Goal: Find specific page/section: Find specific page/section

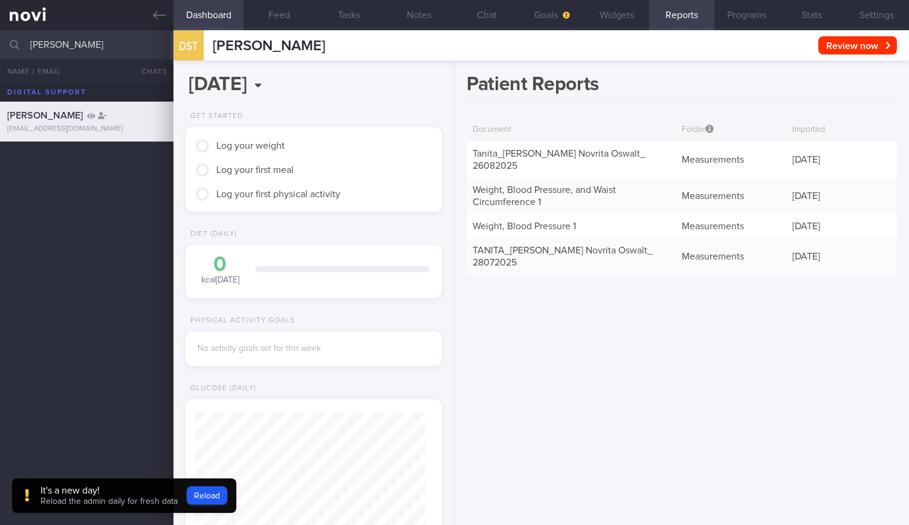
drag, startPoint x: 137, startPoint y: 48, endPoint x: 0, endPoint y: 45, distance: 136.6
click at [0, 45] on input "[PERSON_NAME]" at bounding box center [454, 44] width 909 height 29
click at [816, 16] on button "Stats" at bounding box center [811, 15] width 65 height 30
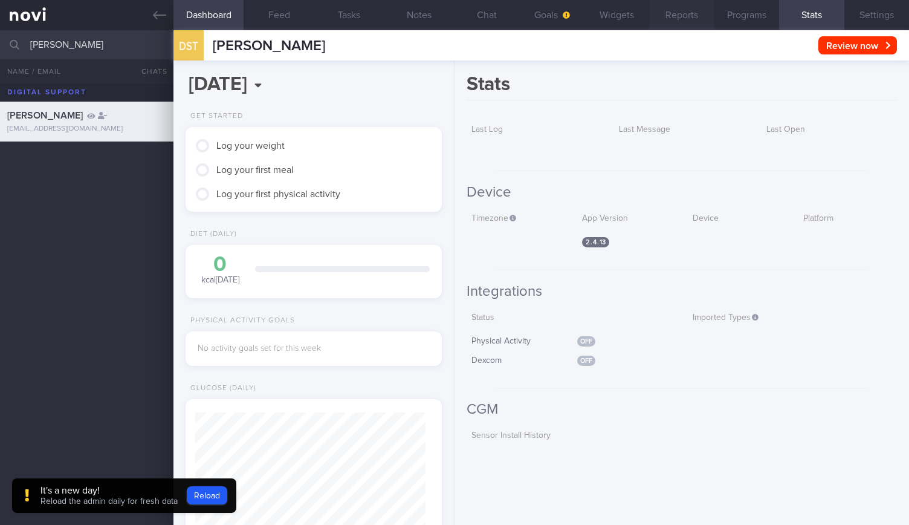
click at [678, 20] on button "Reports" at bounding box center [681, 15] width 65 height 30
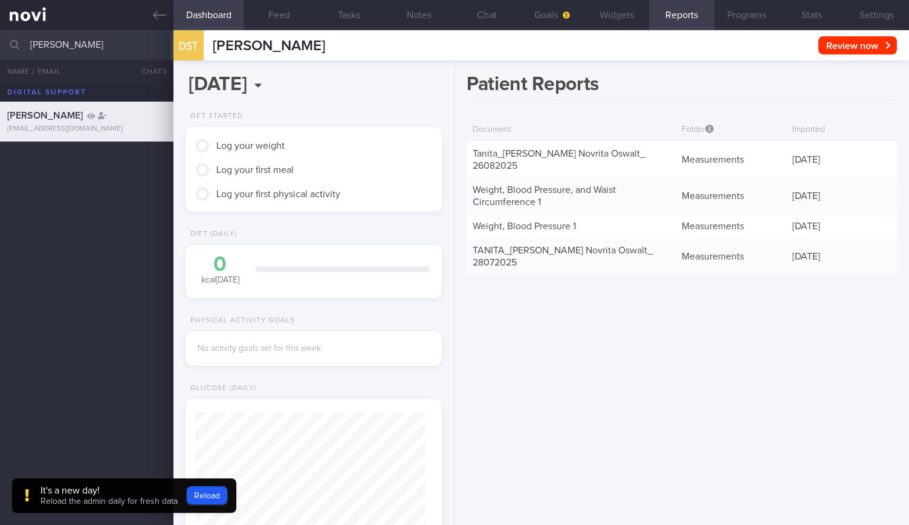
click at [95, 106] on div "[PERSON_NAME] [EMAIL_ADDRESS][DOMAIN_NAME]" at bounding box center [454, 122] width 909 height 40
click at [83, 118] on span "[PERSON_NAME]" at bounding box center [45, 116] width 76 height 10
click at [163, 21] on icon at bounding box center [159, 14] width 13 height 13
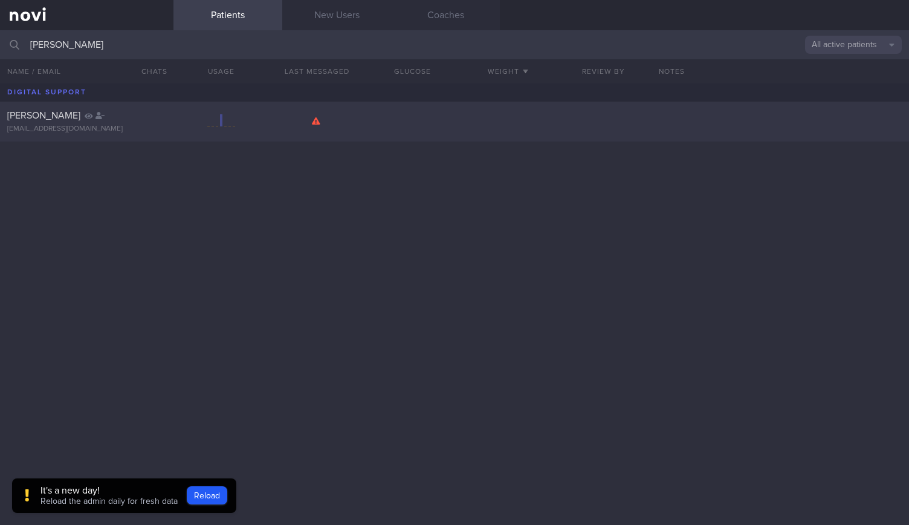
click at [80, 123] on div "[PERSON_NAME] [EMAIL_ADDRESS][DOMAIN_NAME]" at bounding box center [86, 121] width 173 height 24
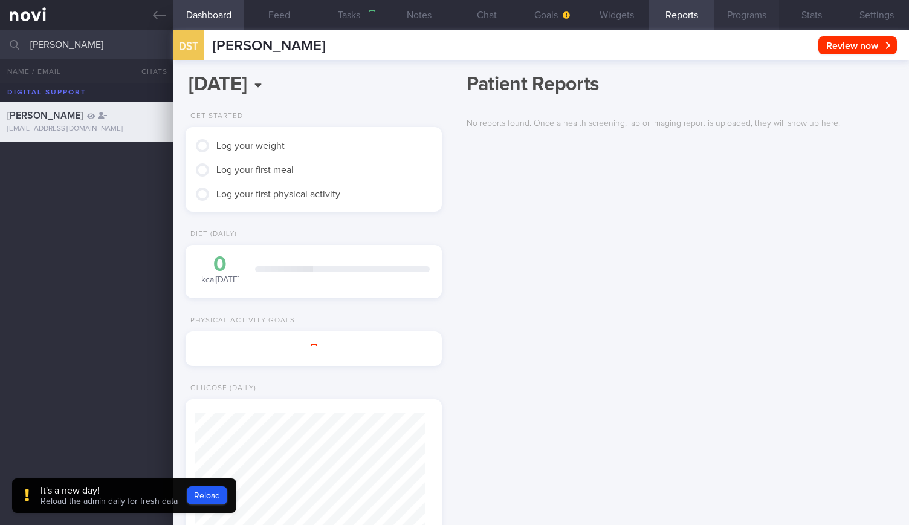
scroll to position [115, 230]
click at [661, 13] on button "Reports" at bounding box center [681, 15] width 65 height 30
click at [504, 9] on button "Chat" at bounding box center [487, 15] width 65 height 30
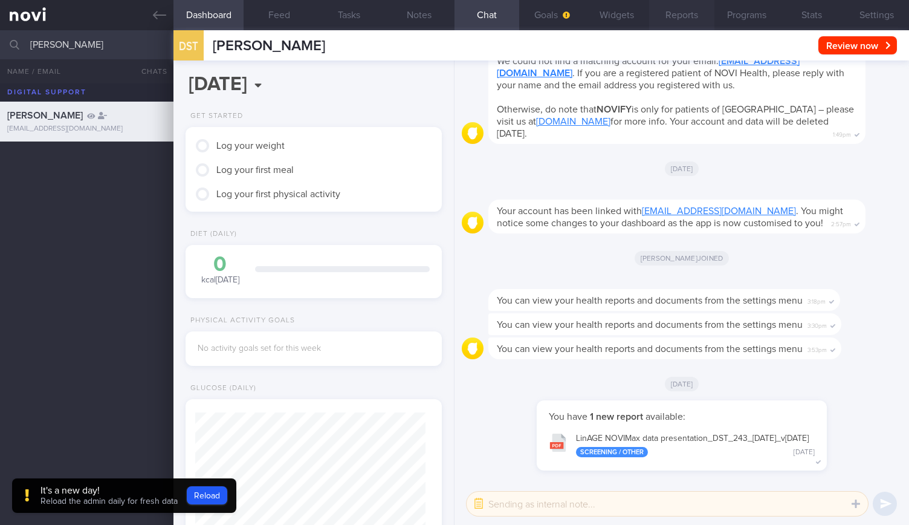
click at [693, 14] on button "Reports" at bounding box center [681, 15] width 65 height 30
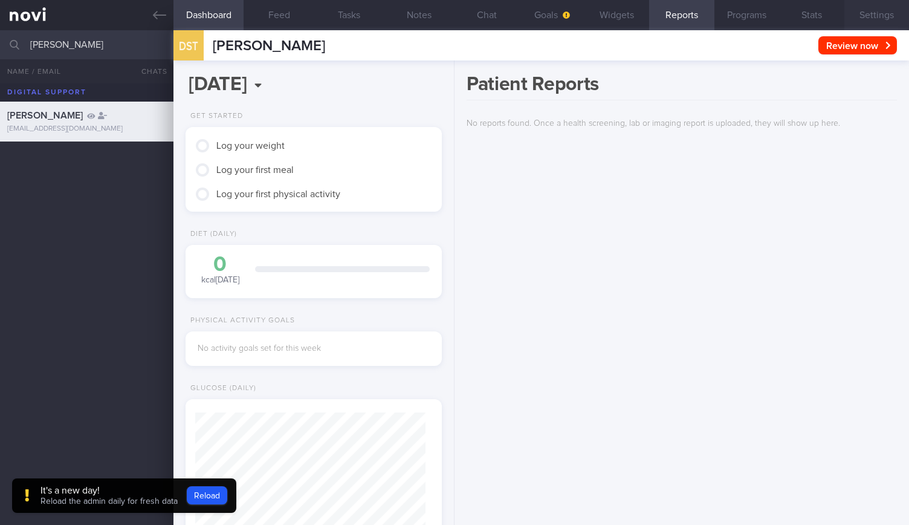
click at [878, 10] on button "Settings" at bounding box center [876, 15] width 65 height 30
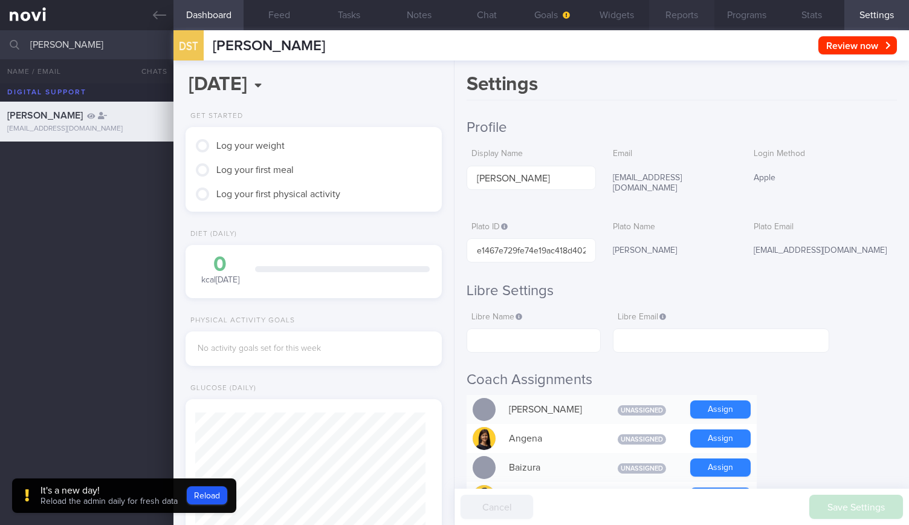
click at [687, 18] on button "Reports" at bounding box center [681, 15] width 65 height 30
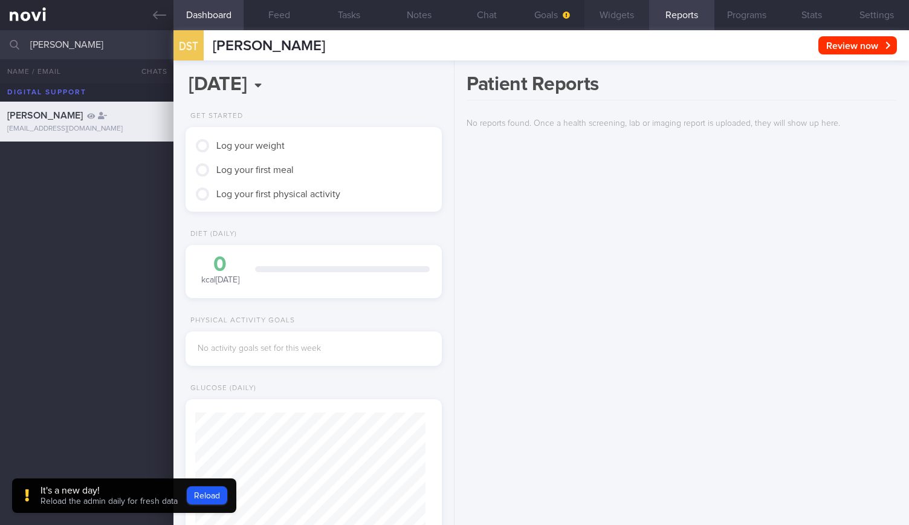
click at [626, 22] on button "Widgets" at bounding box center [616, 15] width 65 height 30
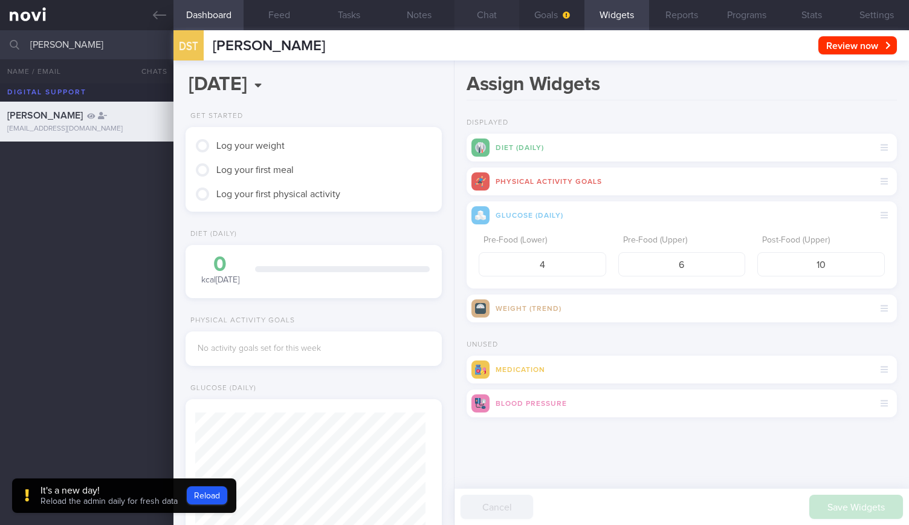
click at [504, 19] on button "Chat" at bounding box center [487, 15] width 65 height 30
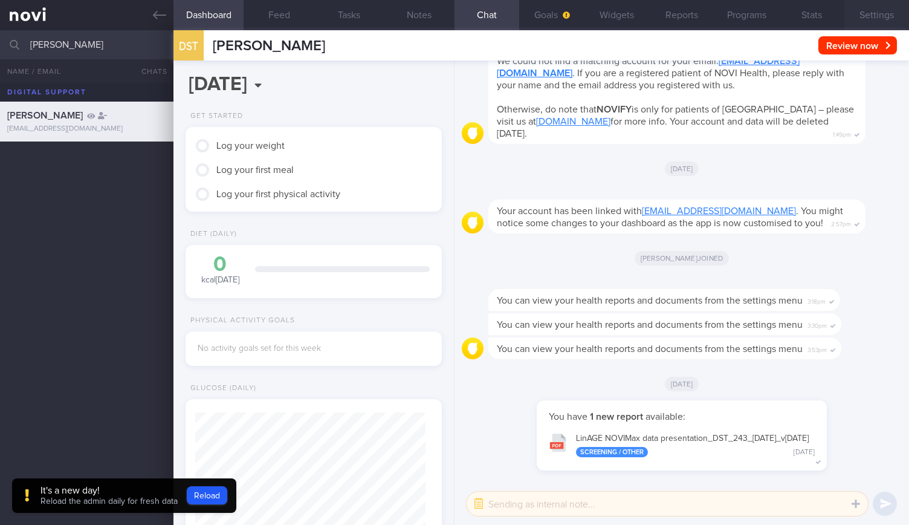
click at [863, 18] on button "Settings" at bounding box center [876, 15] width 65 height 30
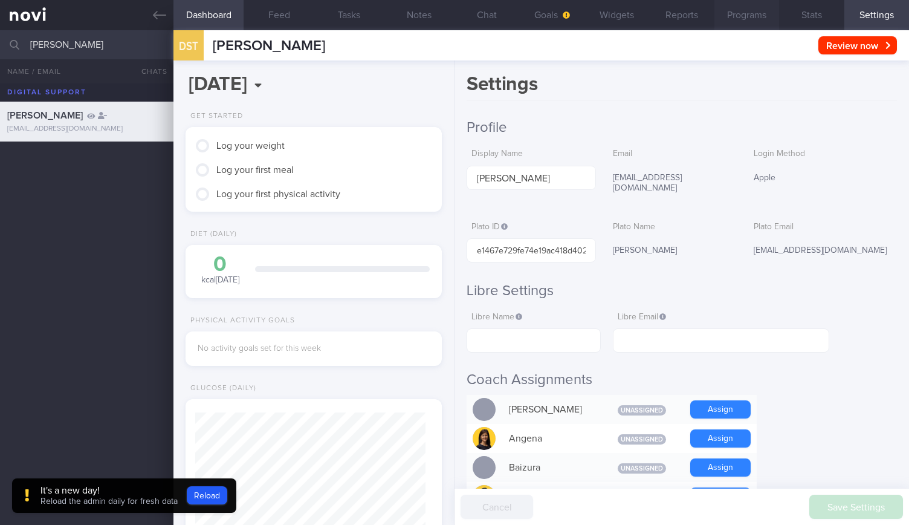
click at [749, 15] on button "Programs" at bounding box center [746, 15] width 65 height 30
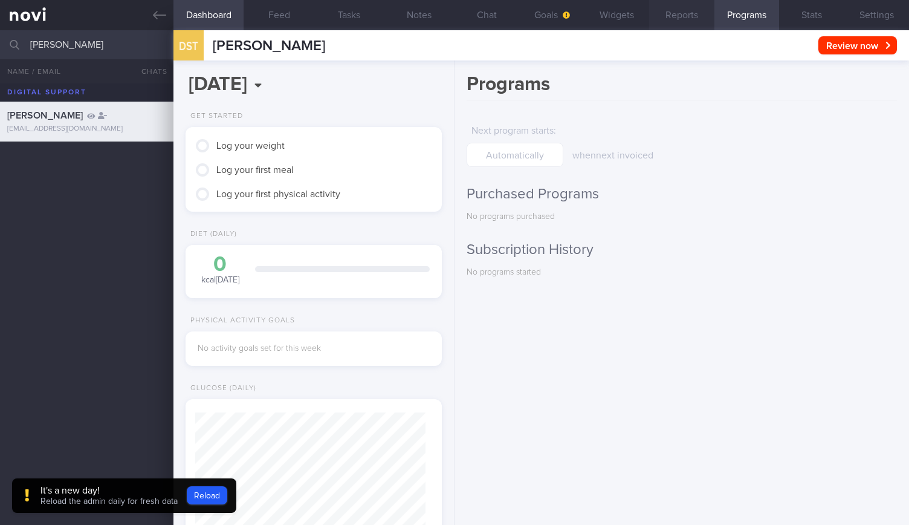
click at [684, 21] on button "Reports" at bounding box center [681, 15] width 65 height 30
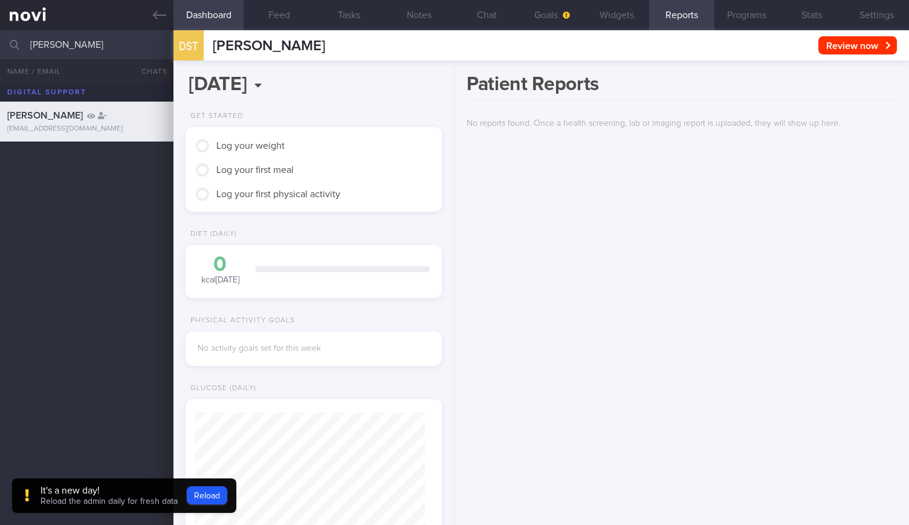
click at [685, 18] on button "Reports" at bounding box center [681, 15] width 65 height 30
click at [882, 15] on button "Settings" at bounding box center [876, 15] width 65 height 30
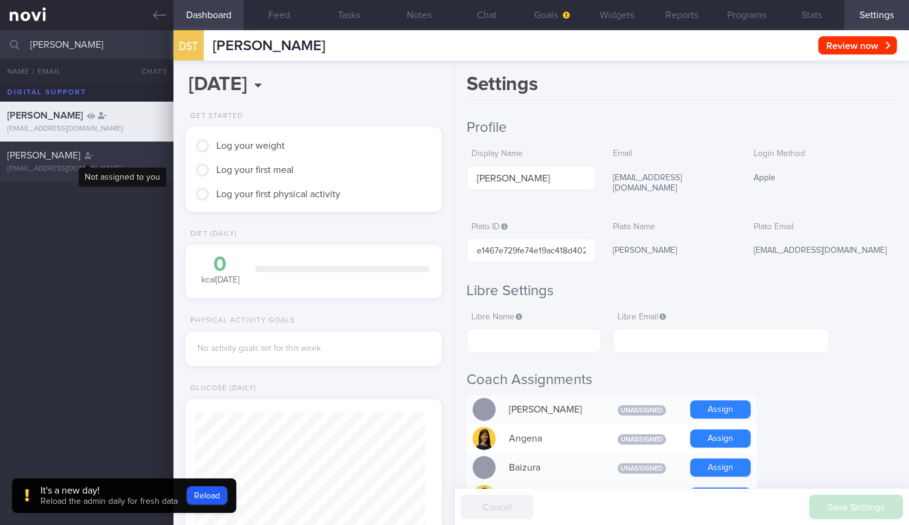
type input "[PERSON_NAME]"
click at [85, 160] on div at bounding box center [89, 155] width 9 height 12
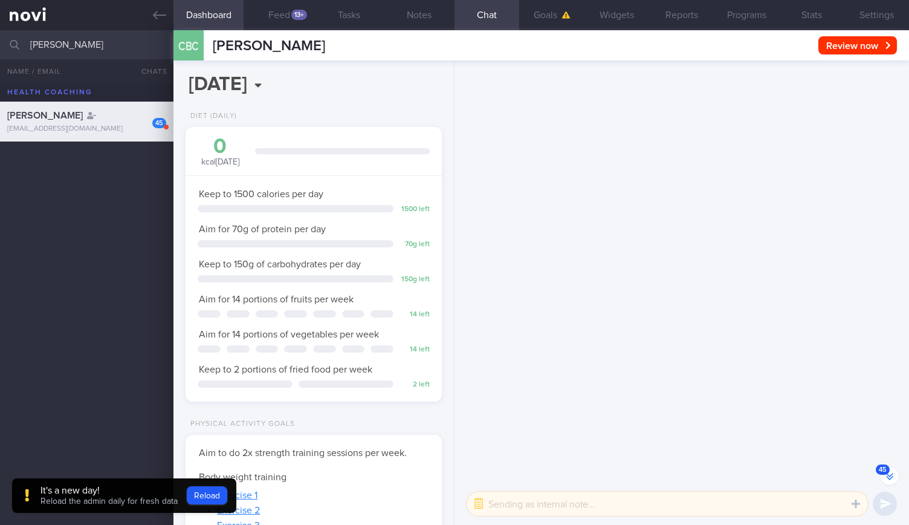
scroll to position [-3681, 0]
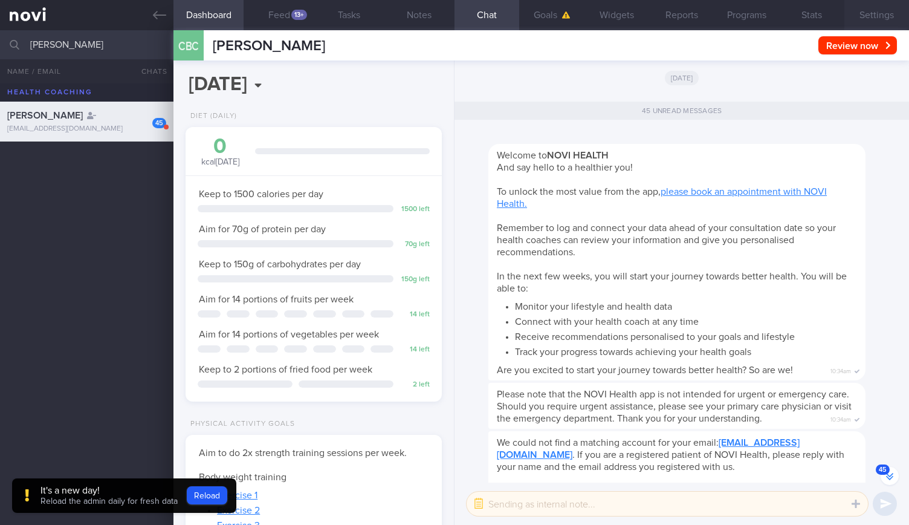
click at [852, 18] on button "Settings" at bounding box center [876, 15] width 65 height 30
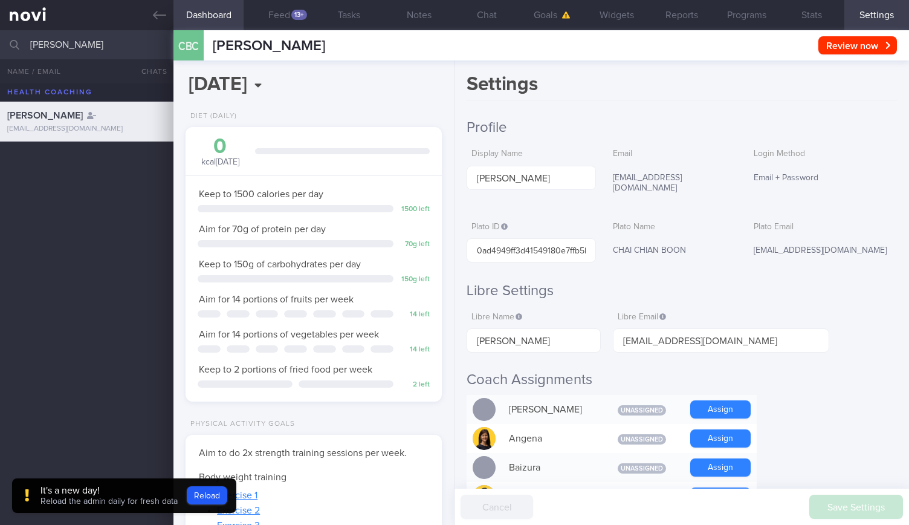
scroll to position [-3646, 0]
